Goal: Task Accomplishment & Management: Manage account settings

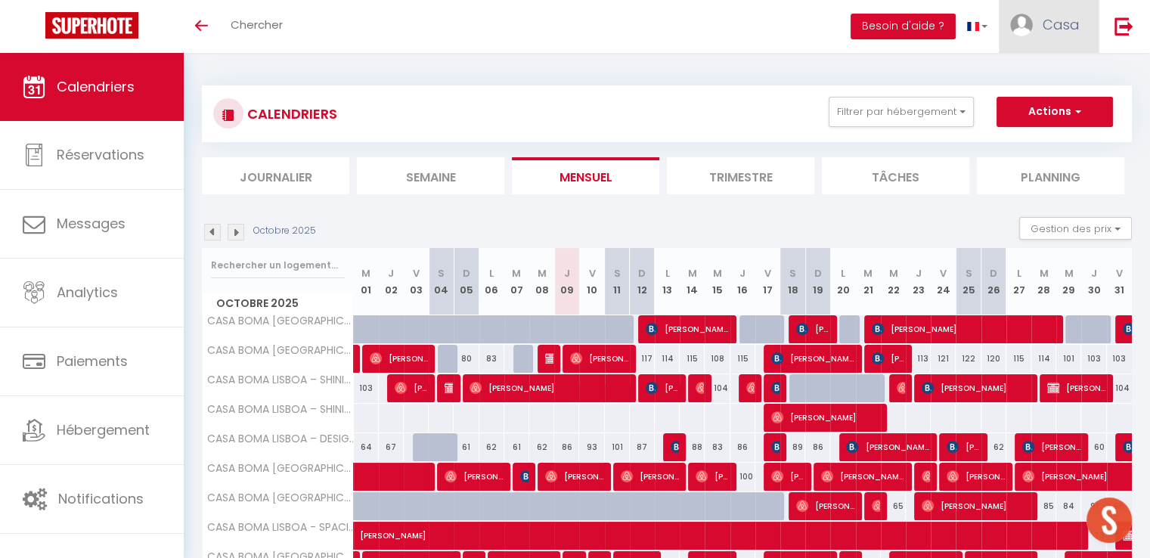
click at [1068, 25] on span "Casa" at bounding box center [1060, 24] width 37 height 19
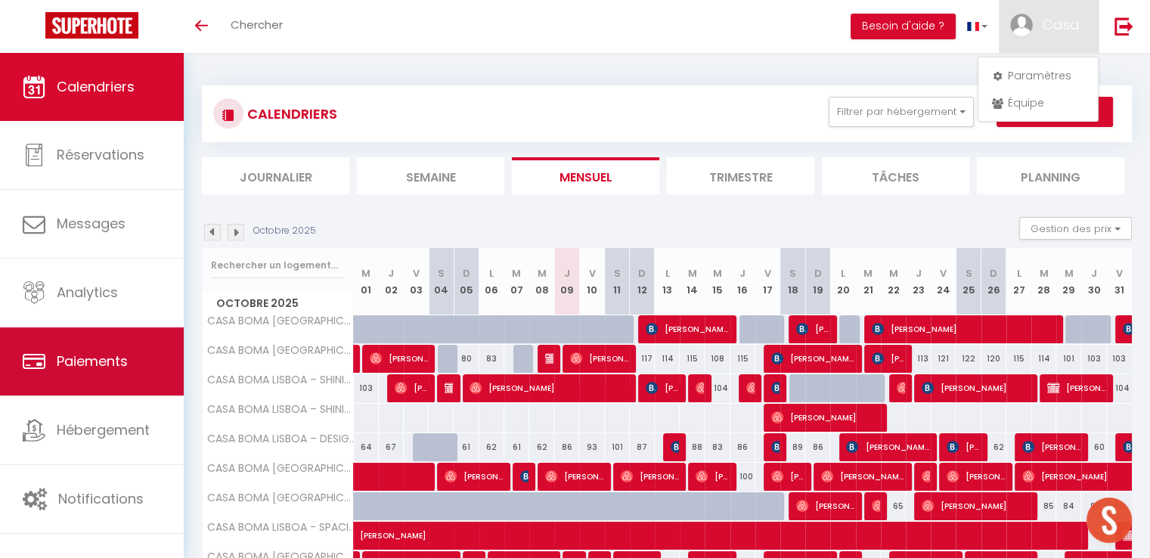
click at [71, 357] on span "Paiements" at bounding box center [92, 360] width 71 height 19
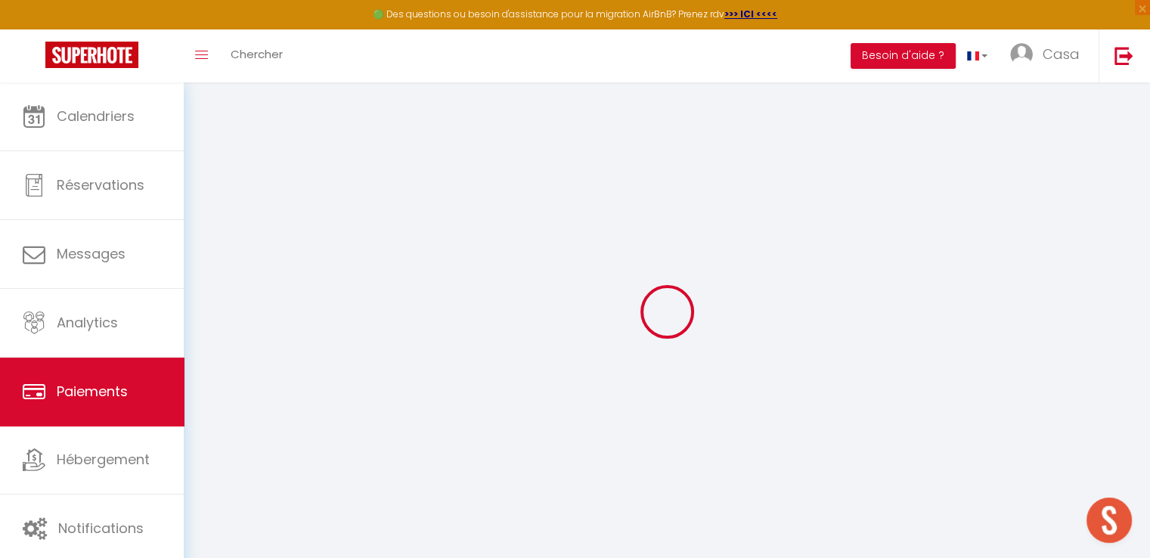
select select "2"
select select "0"
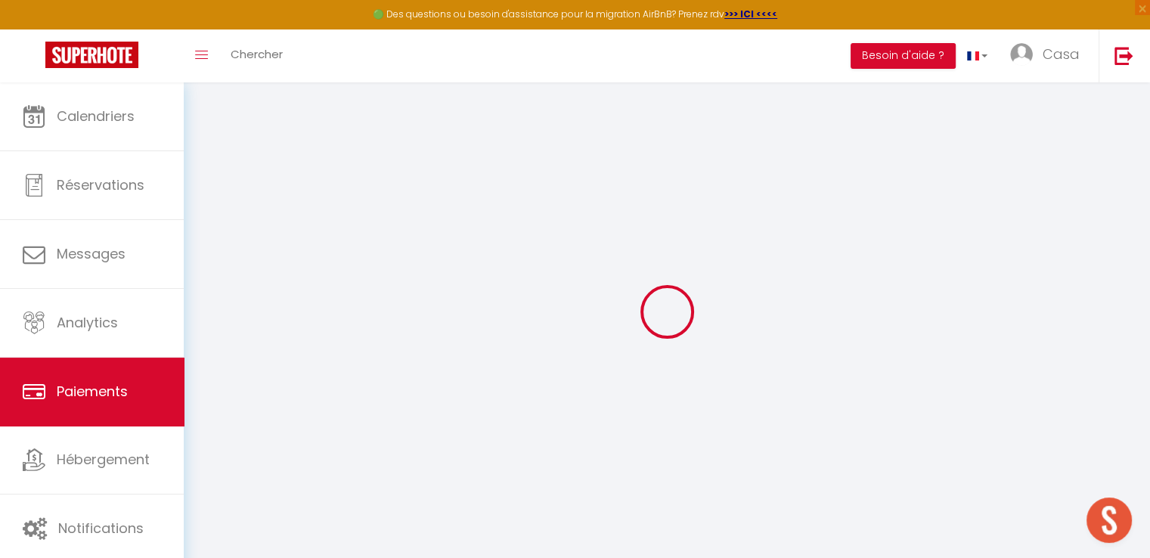
select select "0"
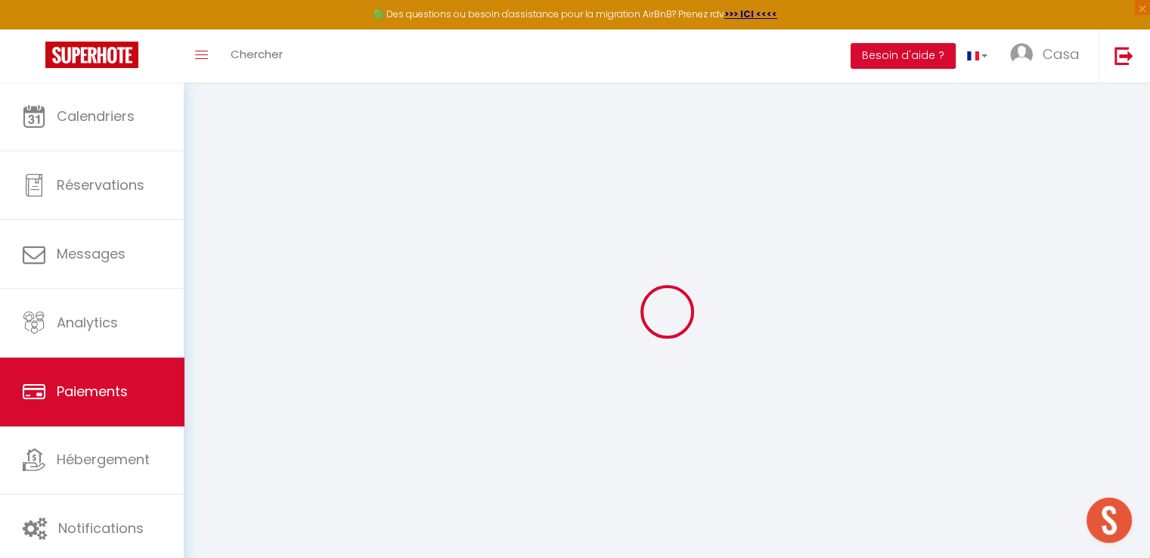
select select "0"
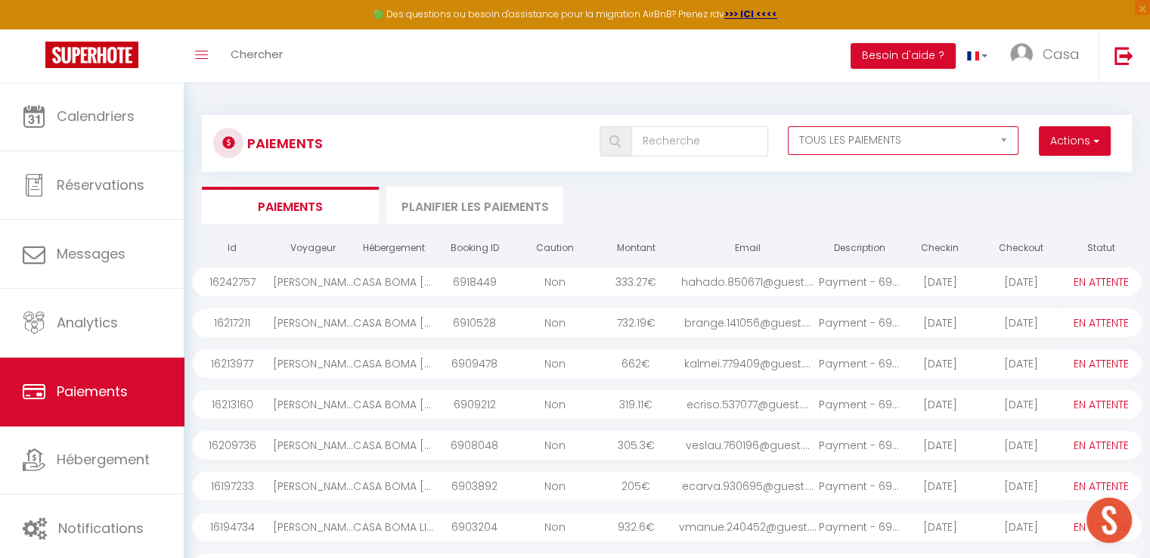
click at [1001, 143] on select "EN ATTENTE PAYÉ TOUS LES PAIEMENTS" at bounding box center [903, 140] width 231 height 29
select select "1"
click at [788, 126] on select "EN ATTENTE PAYÉ TOUS LES PAIEMENTS" at bounding box center [903, 140] width 231 height 29
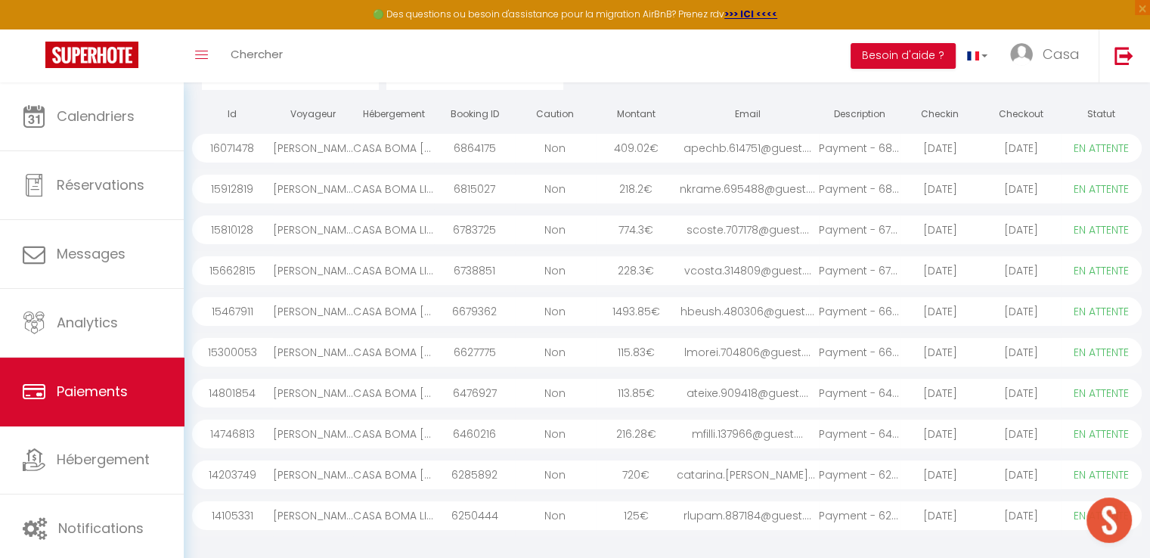
scroll to position [108, 0]
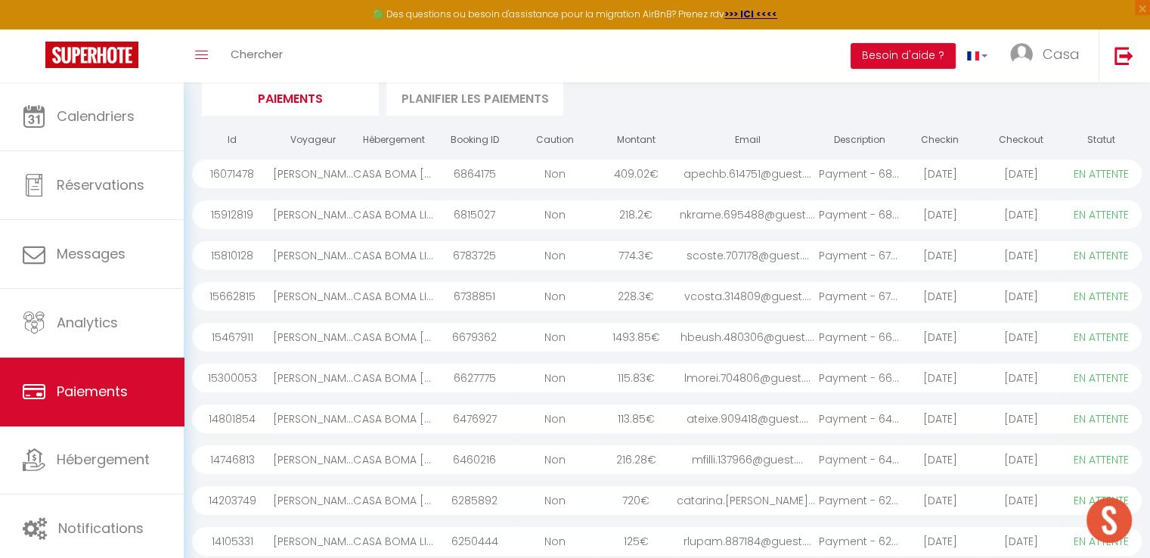
click at [385, 170] on div "CASA BOMA [GEOGRAPHIC_DATA] - UNIQUE APARTMENT WITH PRIVATE BALCONY AND PANORAM…" at bounding box center [393, 173] width 81 height 29
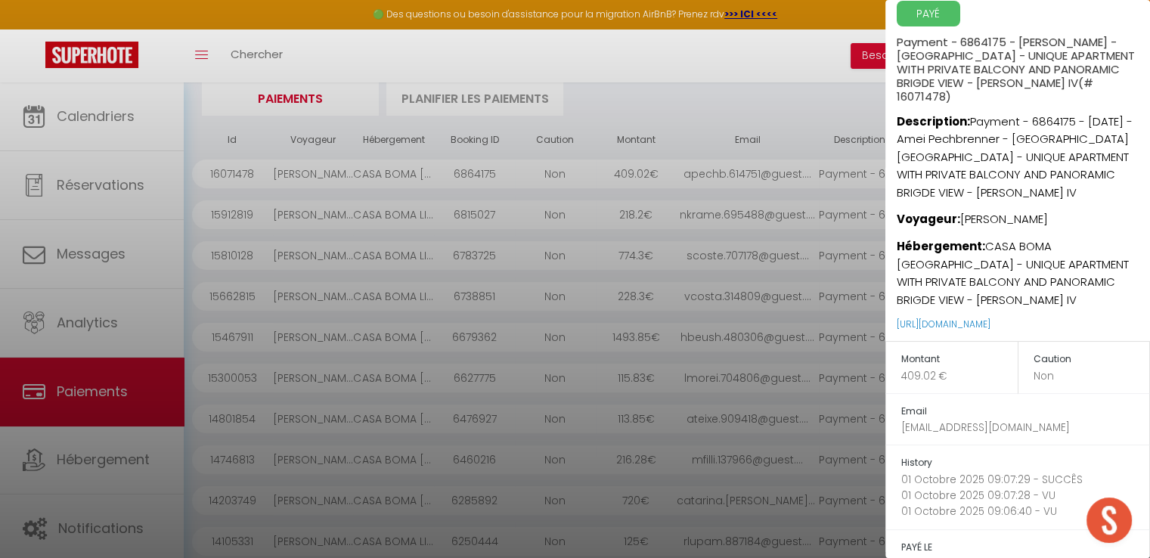
scroll to position [0, 0]
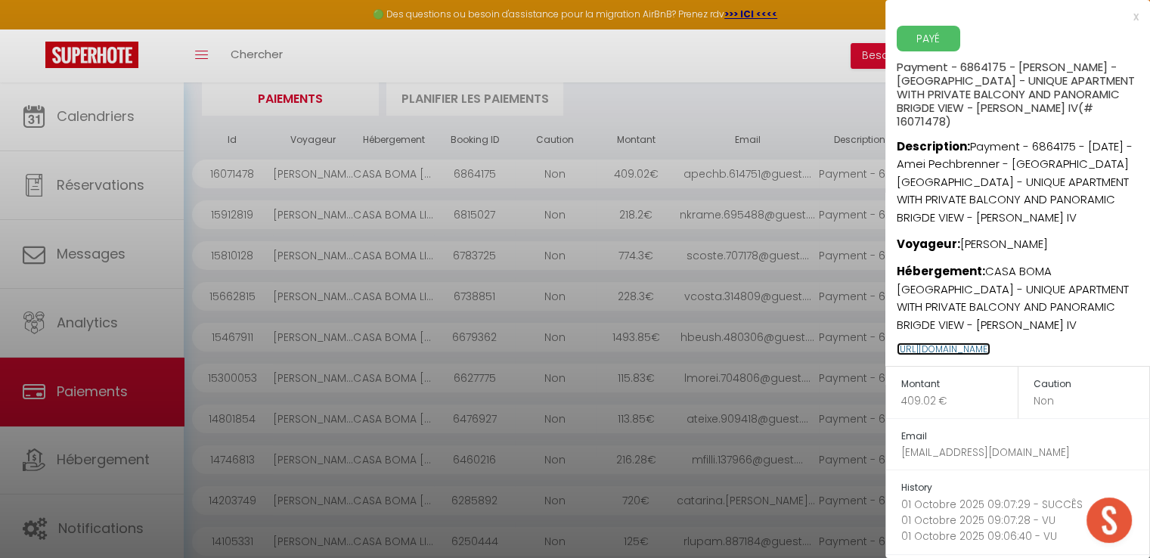
click at [967, 342] on link "[URL][DOMAIN_NAME]" at bounding box center [943, 348] width 94 height 13
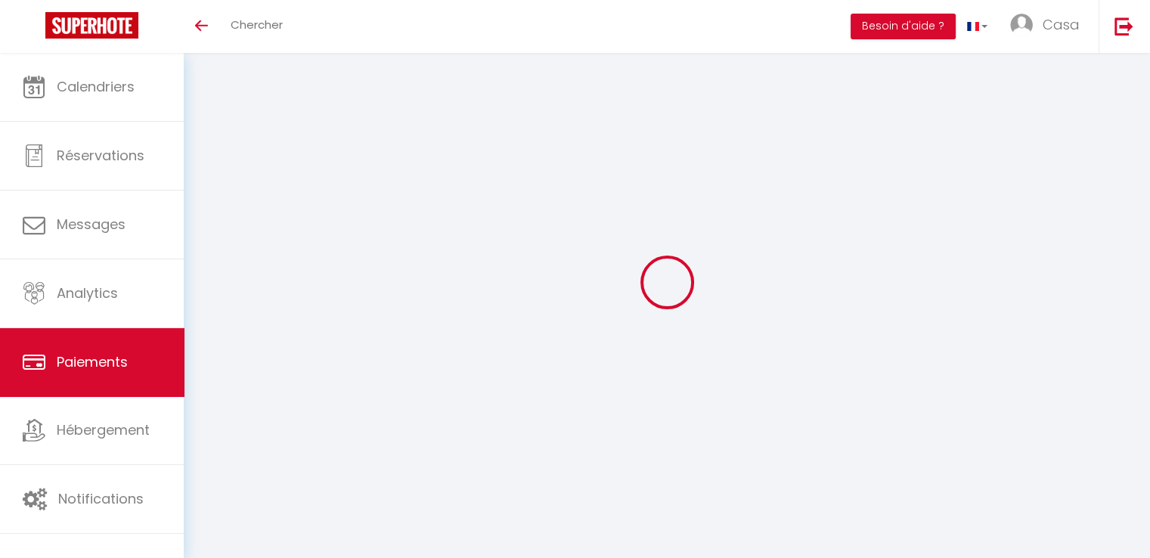
select select "2"
select select "0"
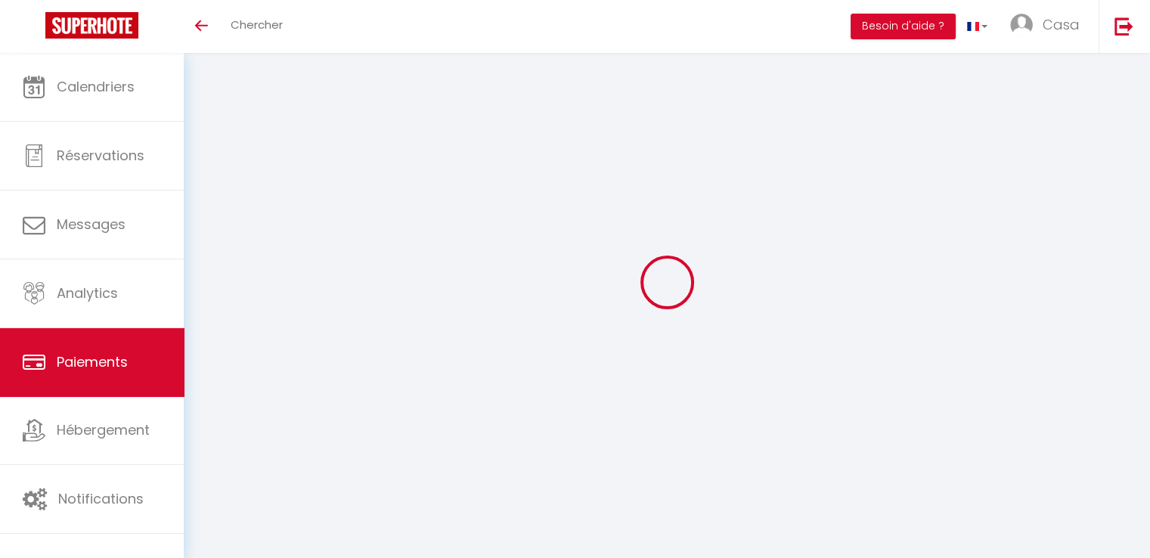
select select "0"
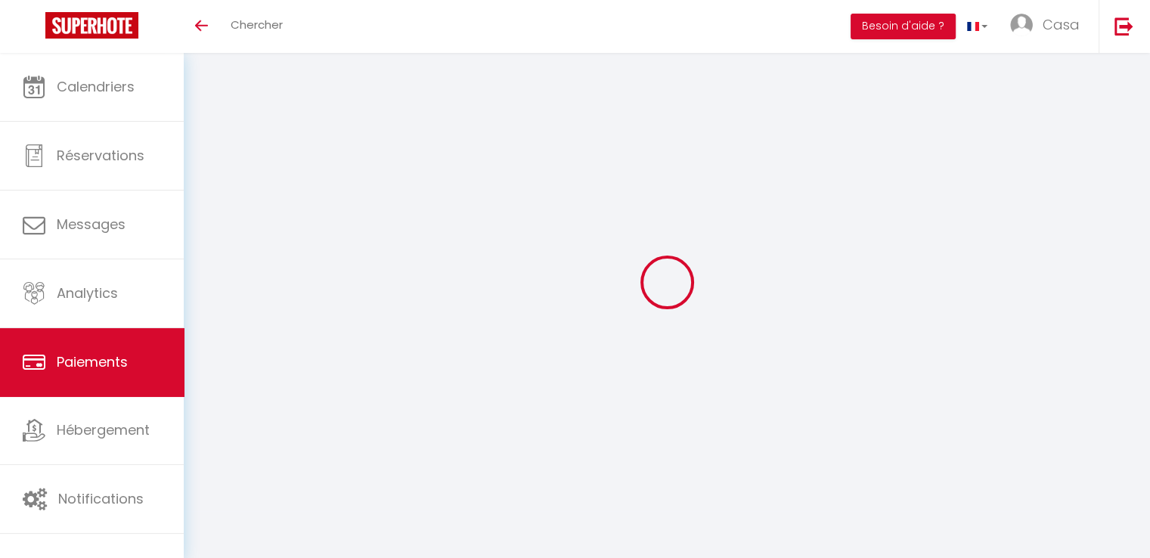
select select "0"
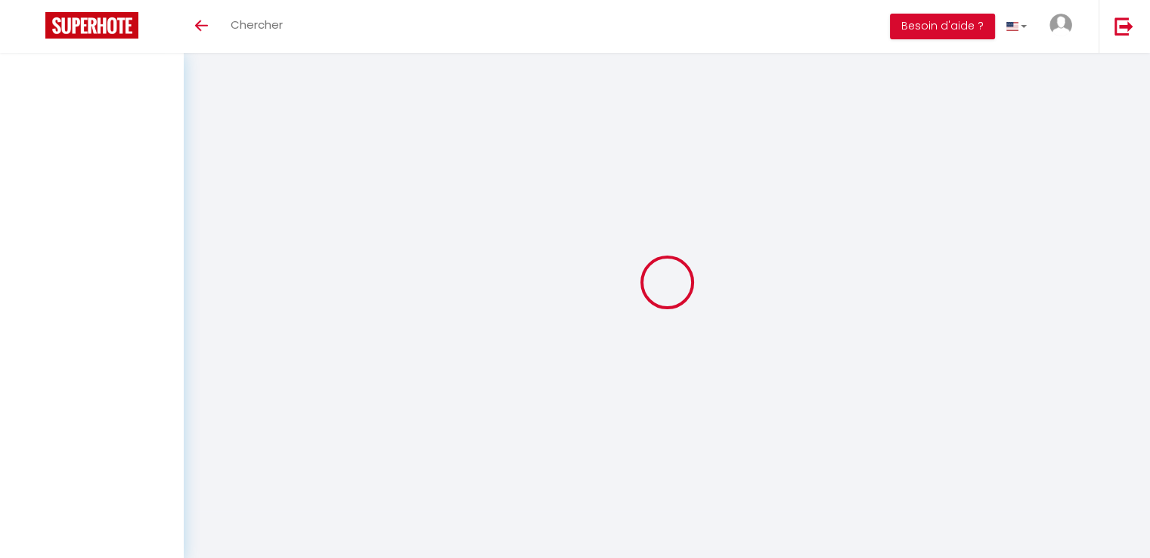
select select "2"
select select "0"
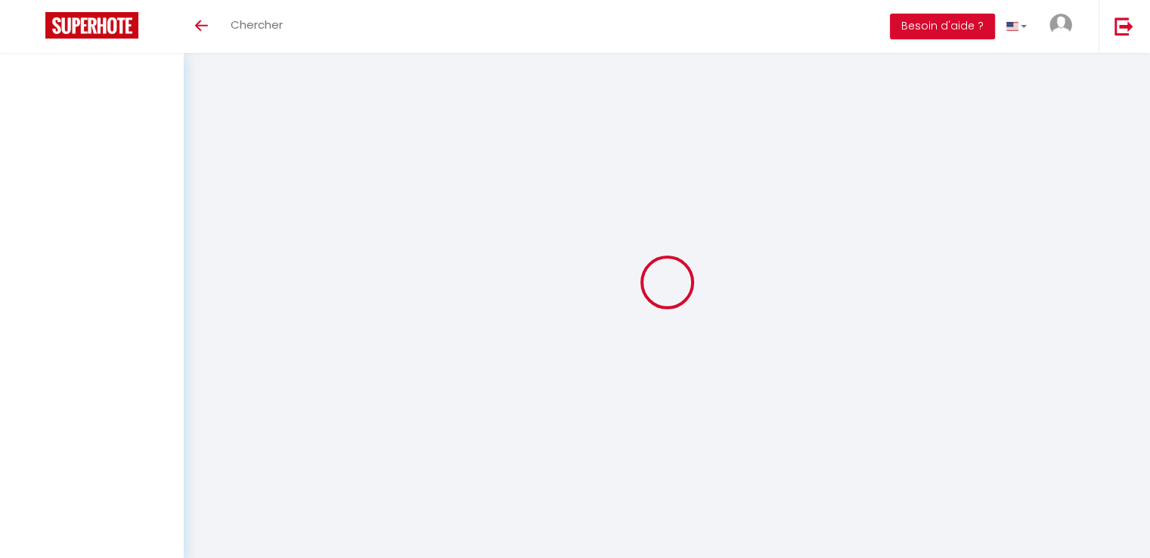
select select "0"
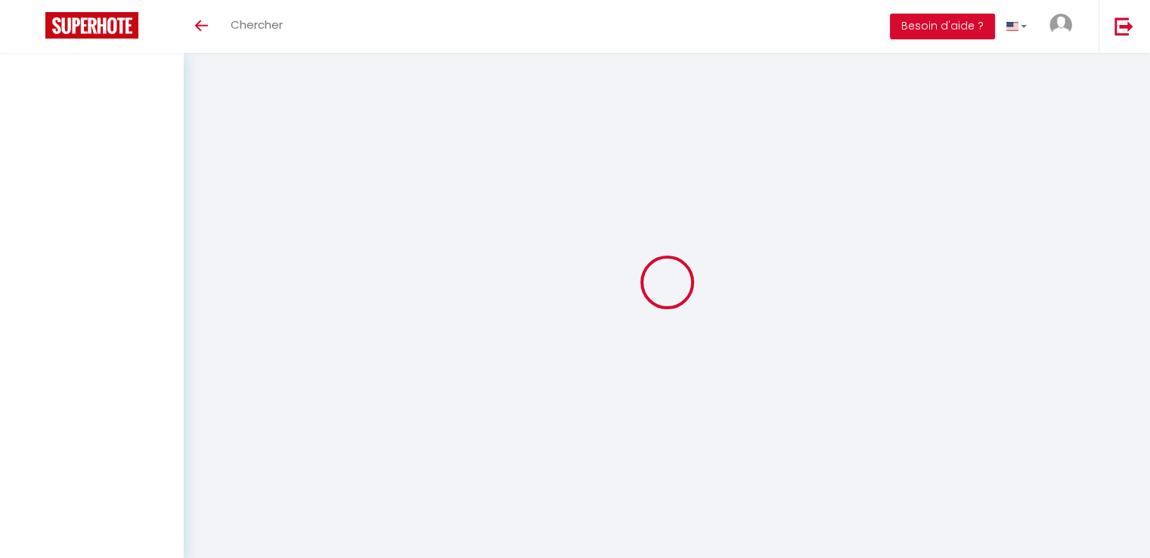
select select "0"
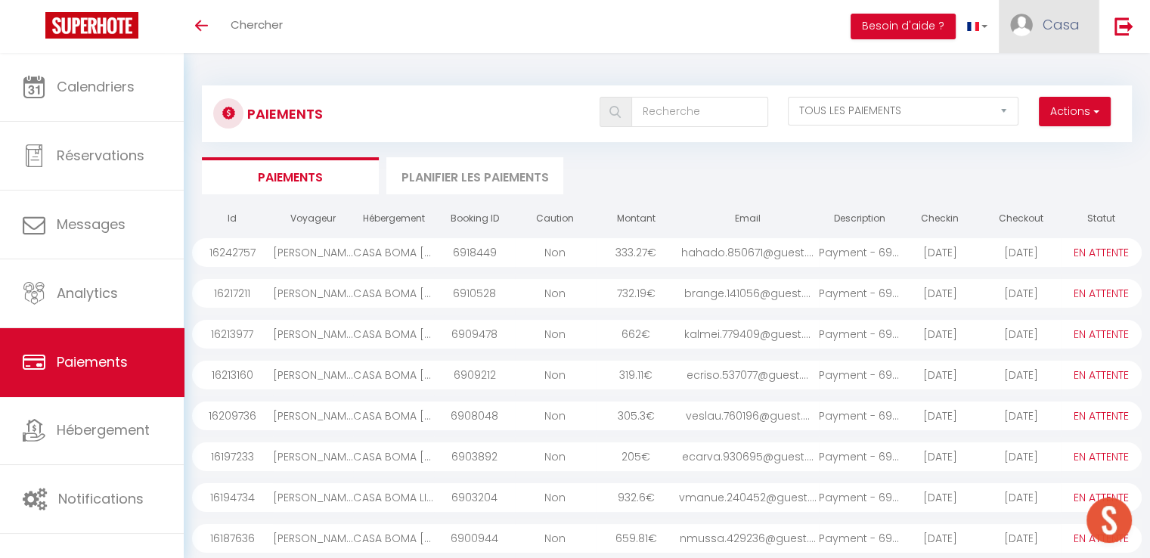
click at [1052, 19] on span "Casa" at bounding box center [1060, 24] width 37 height 19
click at [1052, 70] on link "Paramètres" at bounding box center [1038, 76] width 112 height 26
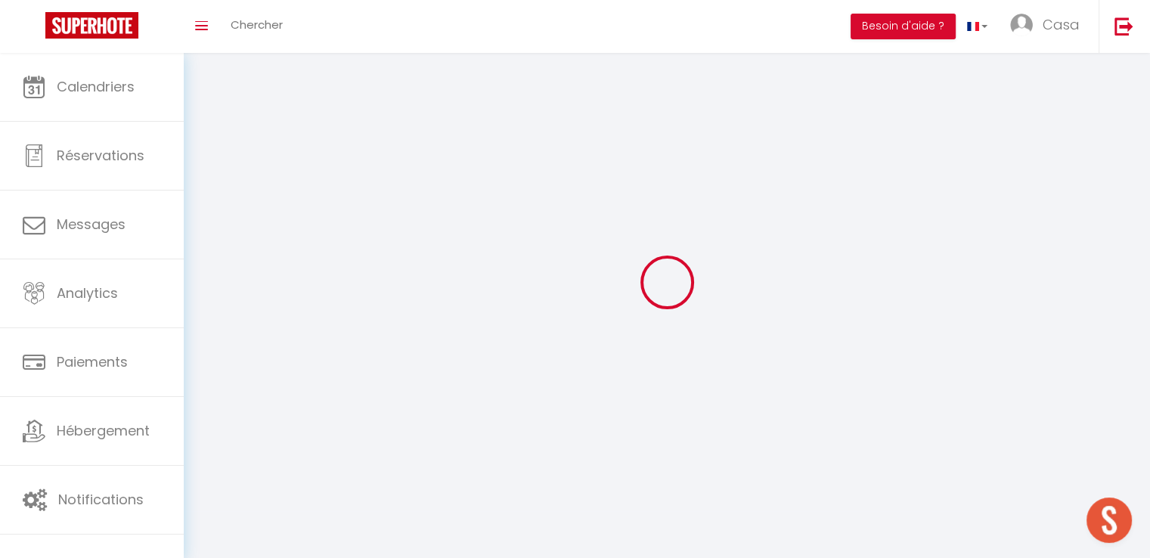
type input "Casa"
type input "Boma"
type input "0765156415"
type input "AVENIDA DA REPUBLICA 50 ANDAR 2"
type input "1050 196"
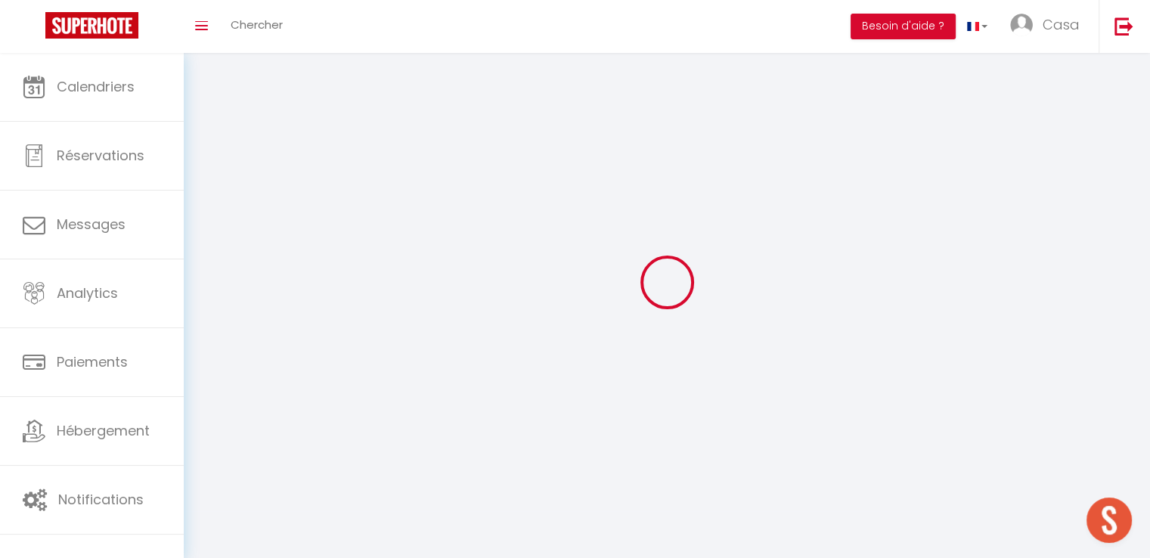
type input "LISBOA"
type input "RgpOVEL4AC6eLAGZ0E9uHcUnp"
type input "yrikuaxpIUWiaBVD7dukZQFNh"
select select "2"
select select "28"
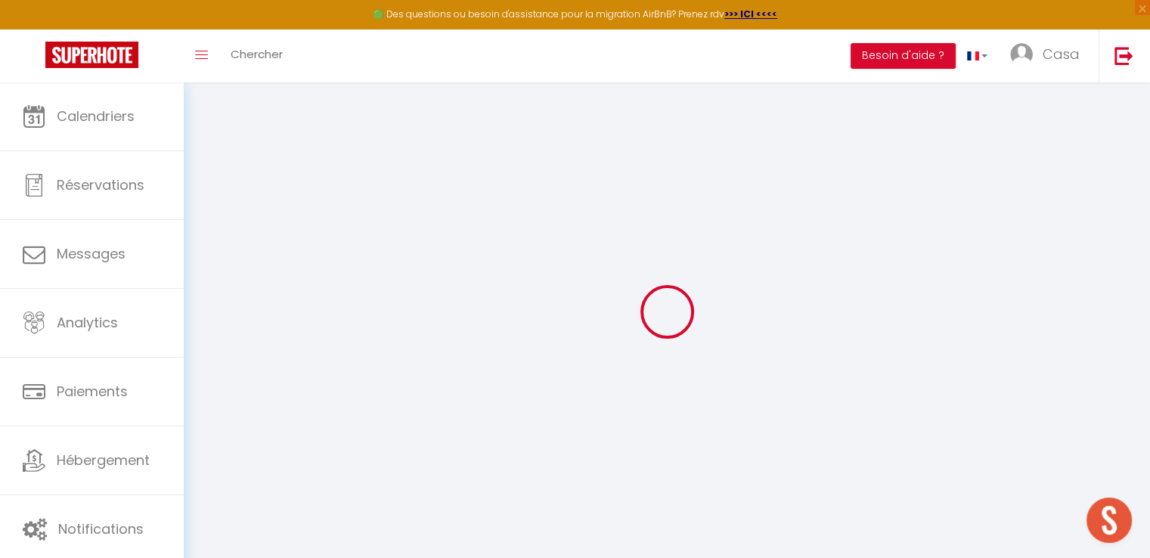
type input "RgpOVEL4AC6eLAGZ0E9uHcUnp"
type input "yrikuaxpIUWiaBVD7dukZQFNh"
type input "https://app.superhote.com/#/get-available-rentals/yrikuaxpIUWiaBVD7dukZQFNh"
select select "fr"
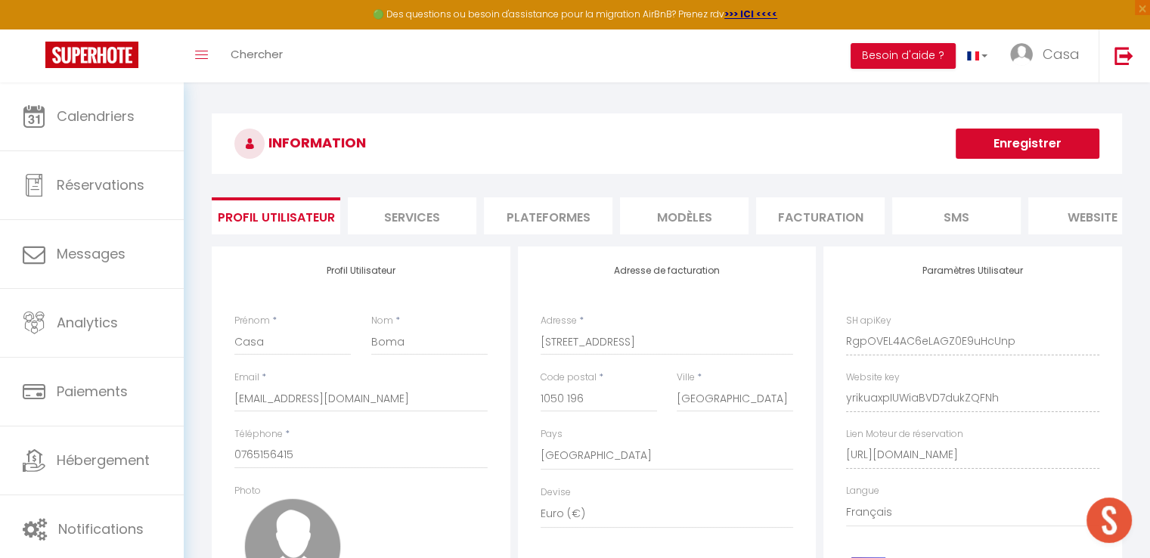
click at [646, 125] on h3 "INFORMATION" at bounding box center [667, 143] width 910 height 60
click at [848, 212] on li "Facturation" at bounding box center [820, 215] width 128 height 37
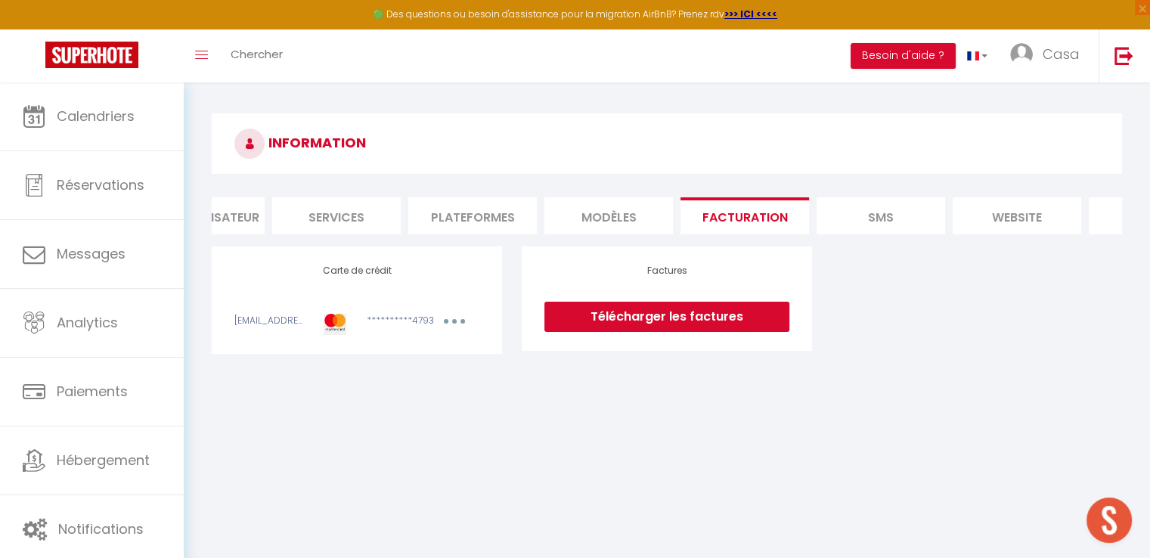
scroll to position [0, 73]
click at [697, 323] on link "Télécharger les factures" at bounding box center [666, 317] width 245 height 30
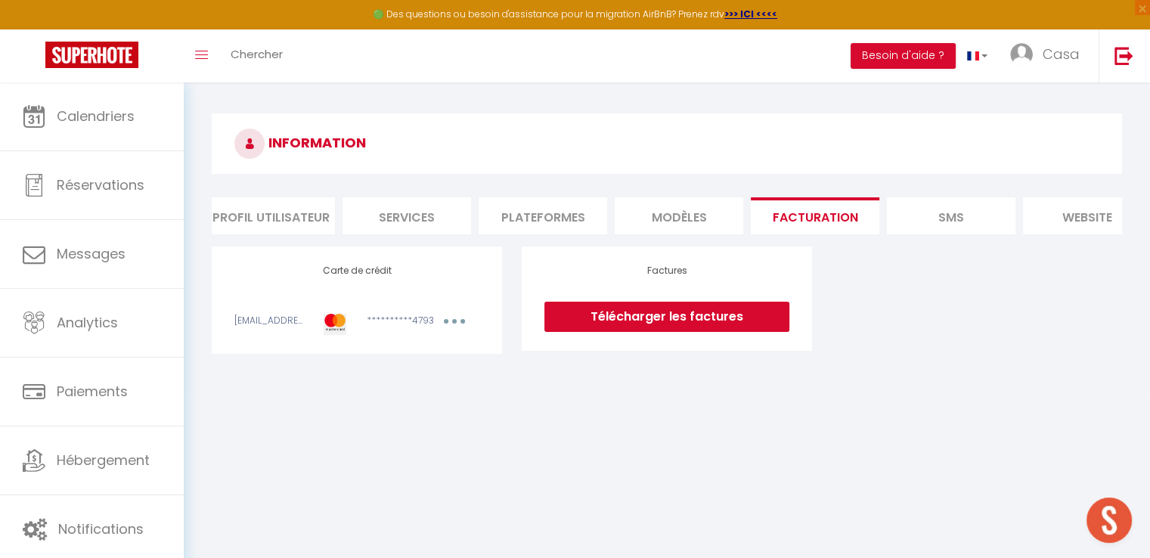
scroll to position [0, 0]
click at [572, 221] on li "Plateformes" at bounding box center [548, 215] width 128 height 37
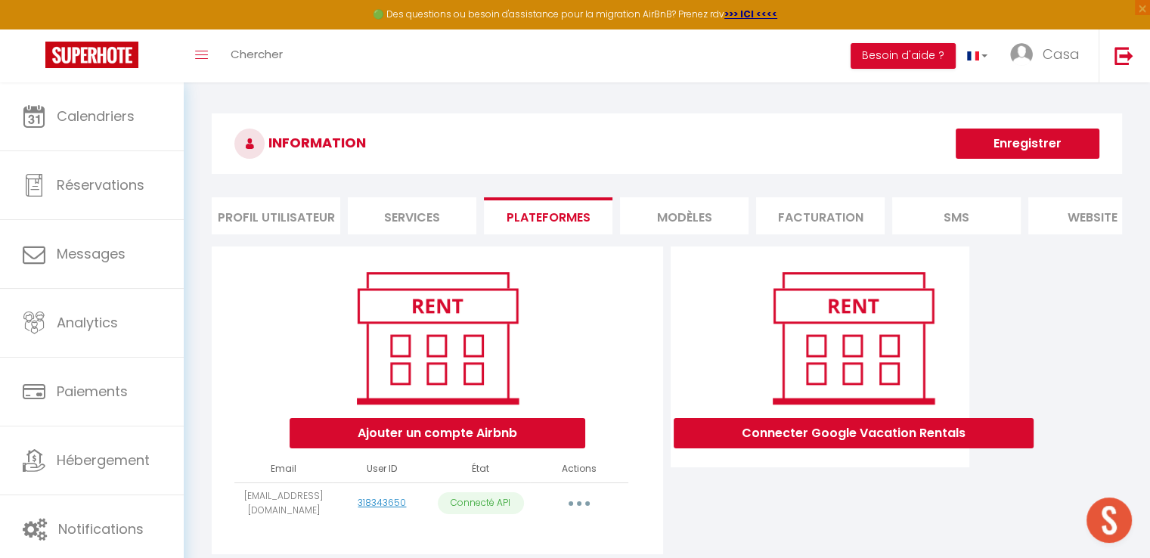
click at [813, 221] on li "Facturation" at bounding box center [820, 215] width 128 height 37
